Goal: Information Seeking & Learning: Find specific fact

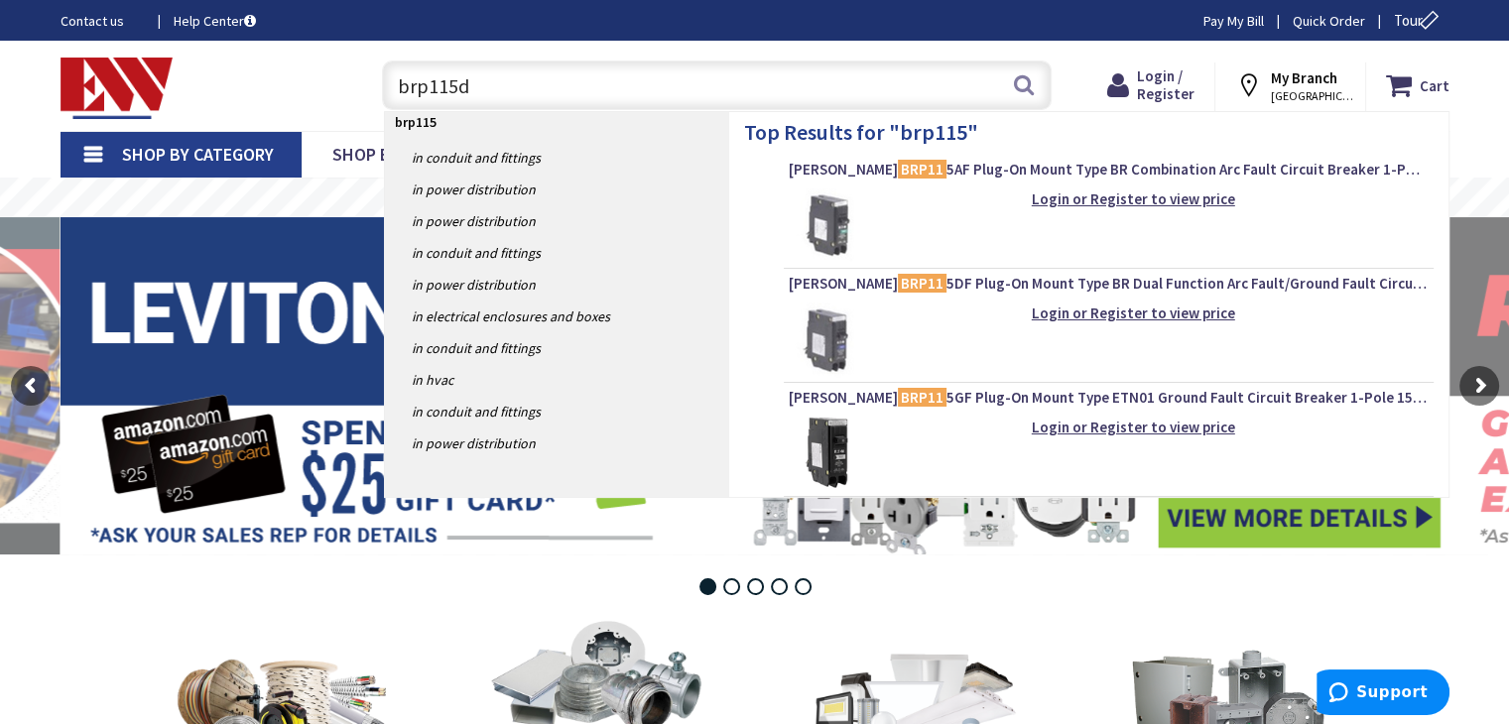
type input "brp115df"
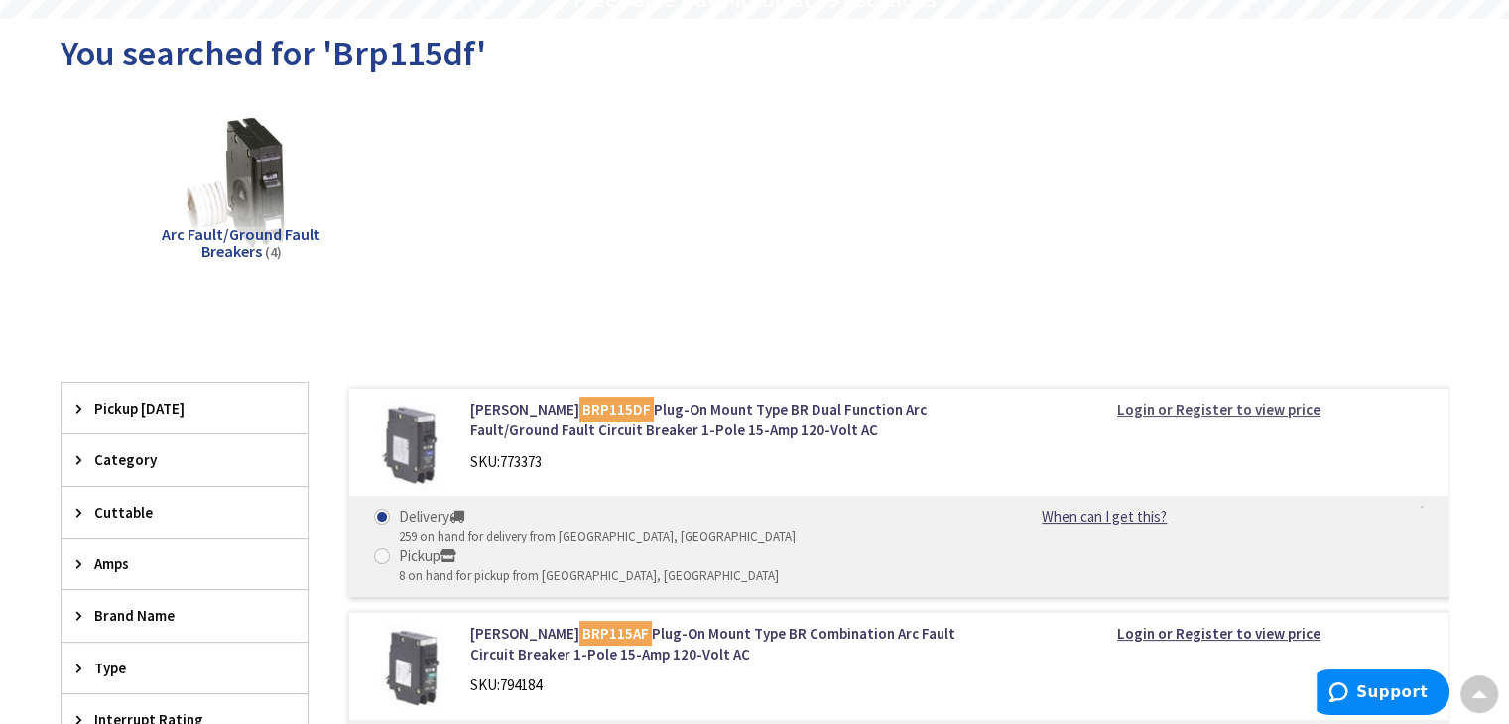
click at [1193, 408] on strong "Login or Register to view price" at bounding box center [1218, 409] width 203 height 19
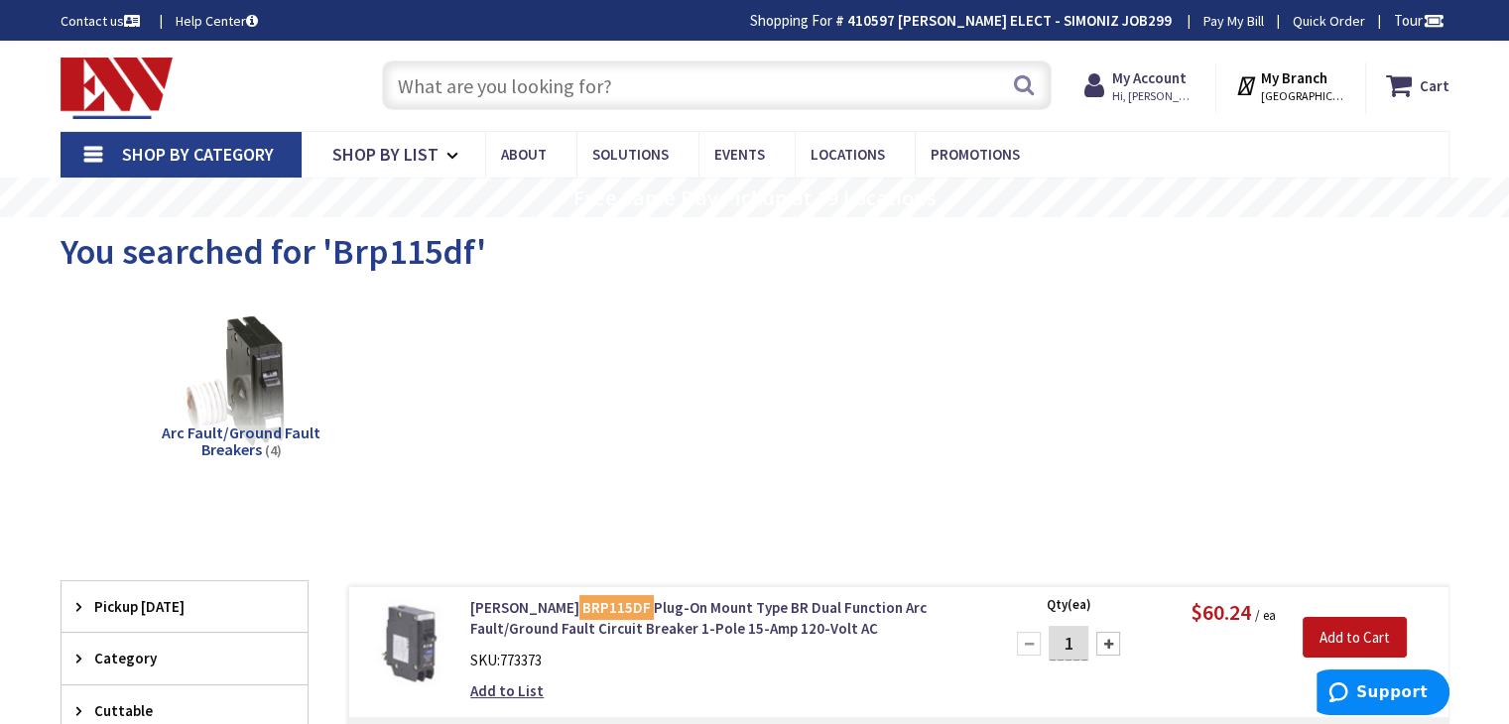
click at [450, 88] on input "text" at bounding box center [717, 86] width 670 height 50
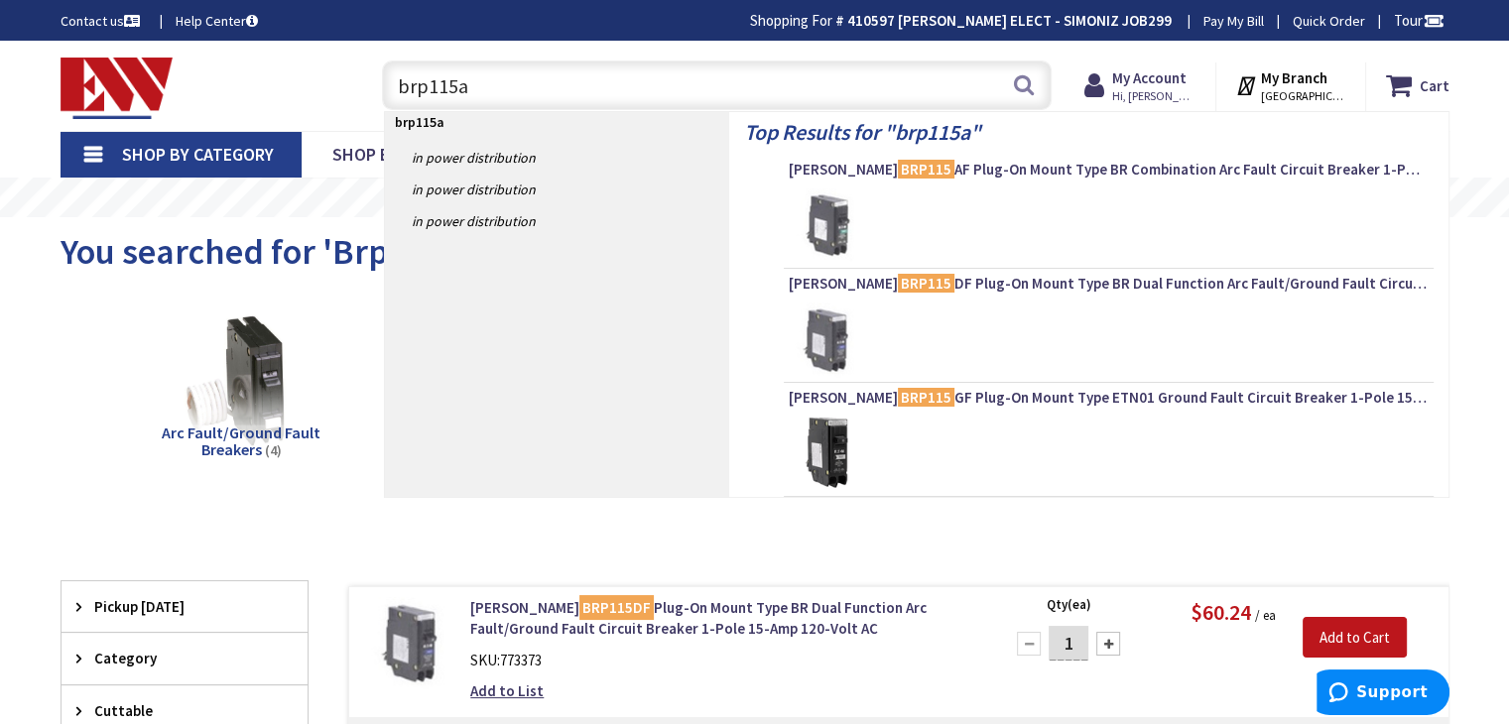
type input "brp115af"
